Goal: Check status: Check status

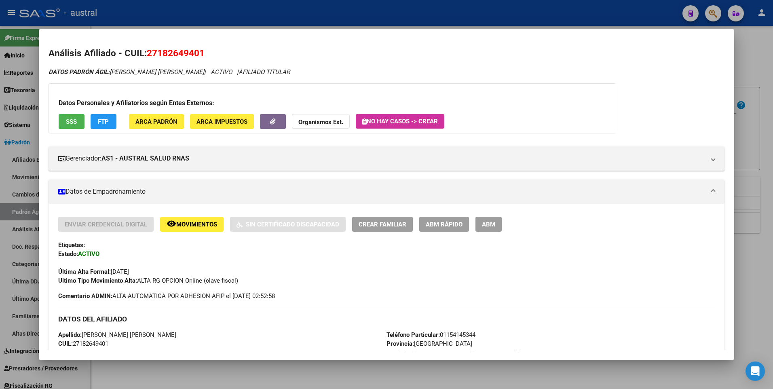
scroll to position [602, 0]
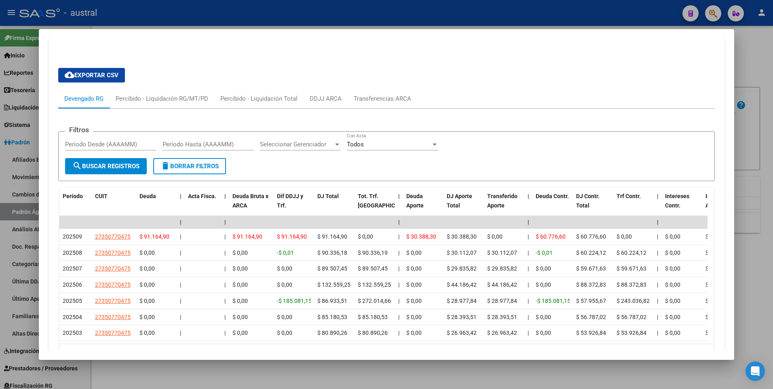
click at [300, 377] on div at bounding box center [386, 194] width 773 height 389
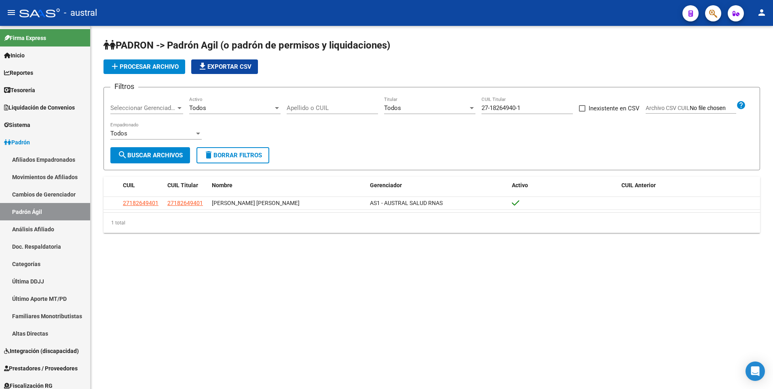
click at [536, 106] on input "27-18264940-1" at bounding box center [526, 107] width 91 height 7
drag, startPoint x: 535, startPoint y: 106, endPoint x: 480, endPoint y: 107, distance: 55.0
click at [480, 107] on div "Filtros Seleccionar Gerenciador Seleccionar Gerenciador Todos Activo Apellido o…" at bounding box center [431, 120] width 643 height 53
type input "27-31541856-4"
click at [155, 153] on span "search Buscar Archivos" at bounding box center [150, 155] width 65 height 7
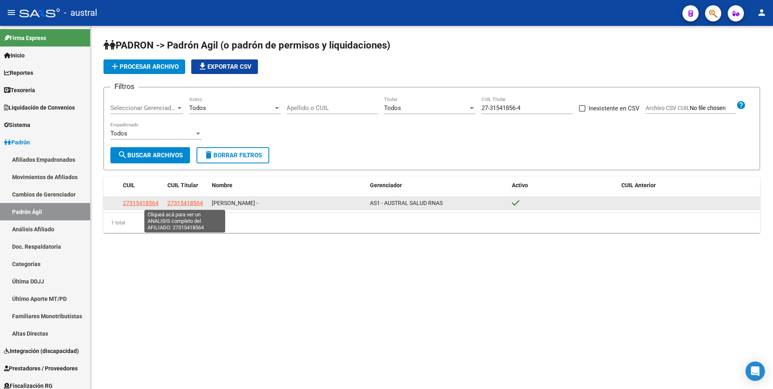
click at [196, 203] on span "27315418564" at bounding box center [185, 203] width 36 height 6
type textarea "27315418564"
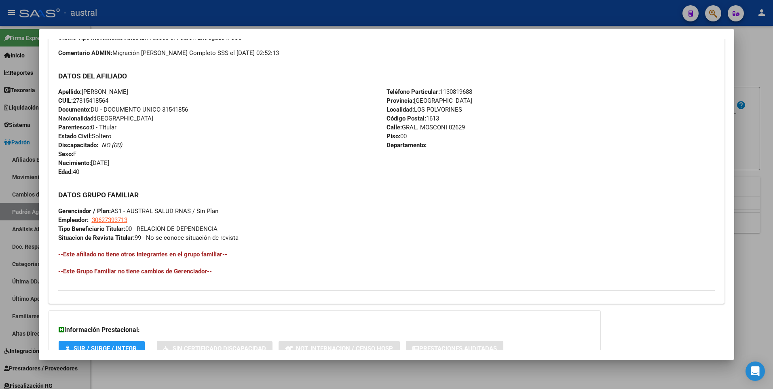
scroll to position [303, 0]
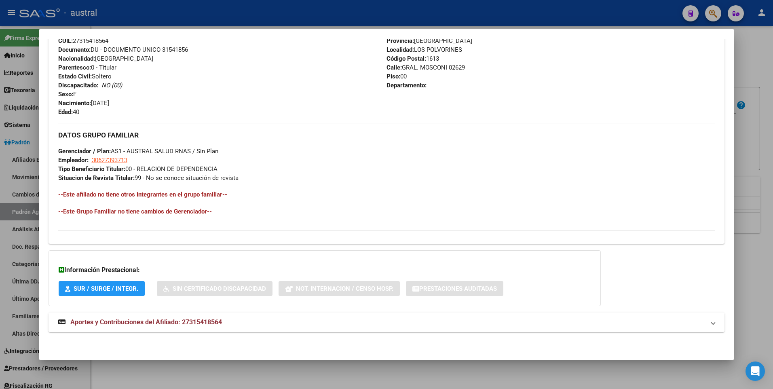
click at [147, 321] on span "Aportes y Contribuciones del Afiliado: 27315418564" at bounding box center [146, 322] width 152 height 8
click at [196, 325] on span "Aportes y Contribuciones del Afiliado: 27315418564" at bounding box center [146, 325] width 152 height 8
click at [155, 321] on span "Aportes y Contribuciones del Afiliado: 27315418564" at bounding box center [146, 322] width 152 height 8
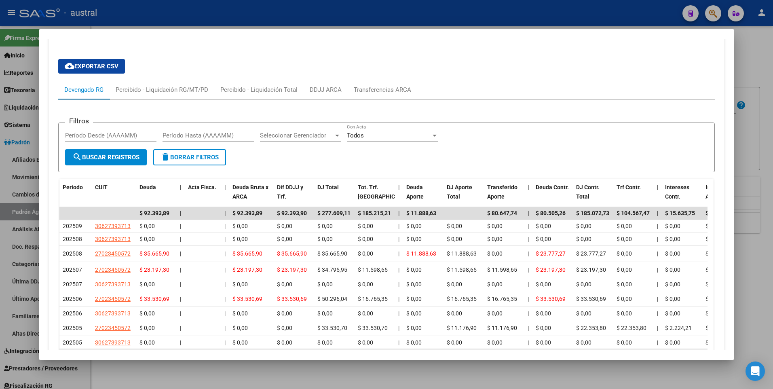
scroll to position [687, 0]
